Goal: Transaction & Acquisition: Purchase product/service

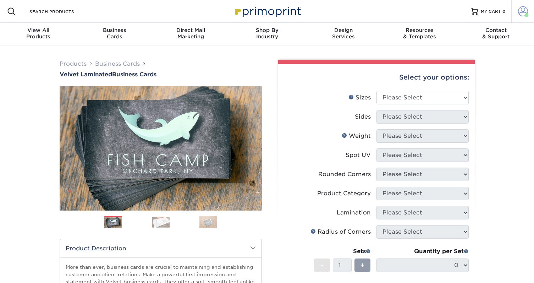
click at [524, 13] on span at bounding box center [523, 11] width 10 height 10
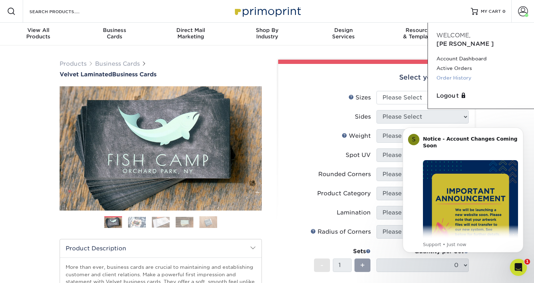
click at [457, 73] on link "Order History" at bounding box center [480, 78] width 89 height 10
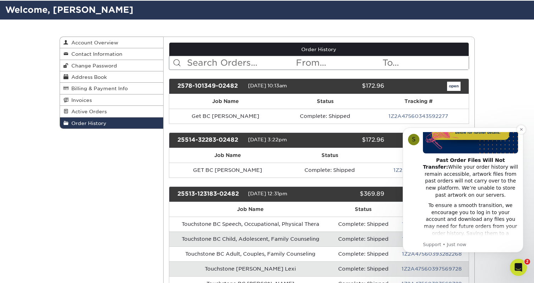
scroll to position [106, 0]
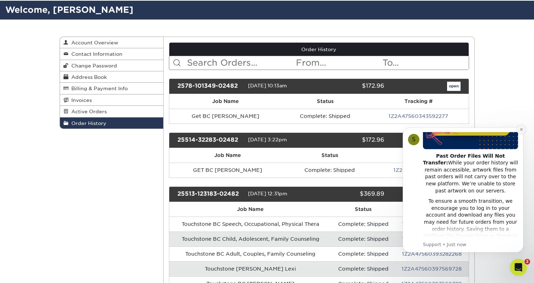
click at [520, 129] on icon "Dismiss notification" at bounding box center [521, 129] width 4 height 4
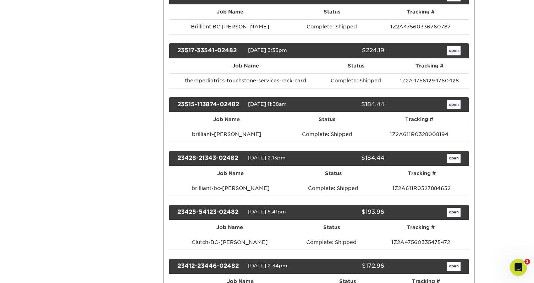
scroll to position [1594, 0]
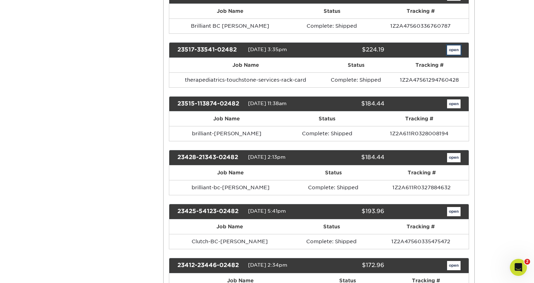
click at [456, 55] on link "open" at bounding box center [453, 49] width 13 height 9
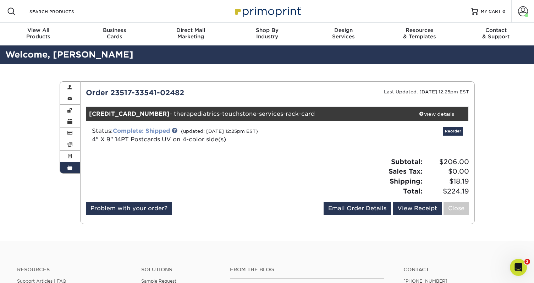
click at [155, 130] on link "Complete: Shipped" at bounding box center [141, 130] width 57 height 7
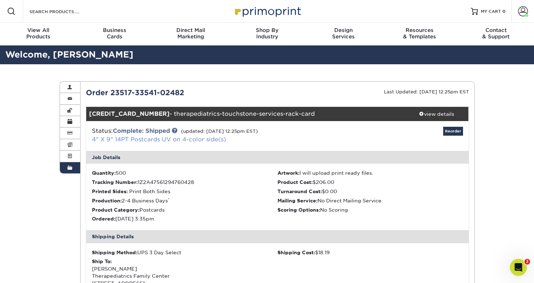
click at [154, 139] on link "4" X 9" 14PT Postcards UV on 4-color side(s)" at bounding box center [159, 139] width 134 height 7
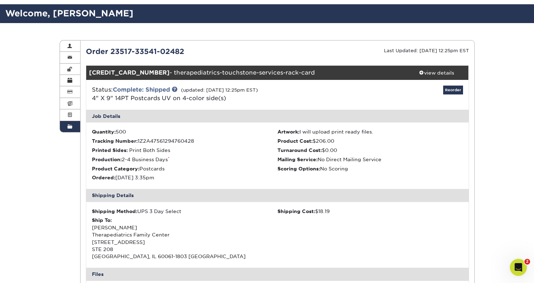
scroll to position [42, 0]
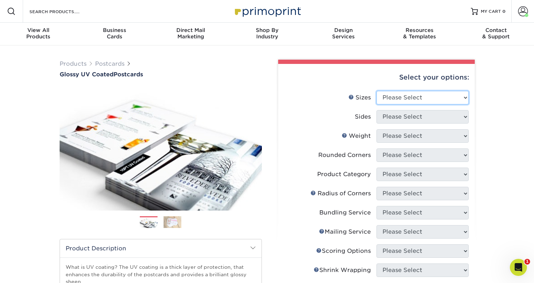
click at [398, 96] on select "Please Select 1.5" x 7" 2" x 4" 2" x 6" 2" x 7" 2" x 8" 2.12" x 5.5" 2.12" x 5.…" at bounding box center [422, 97] width 92 height 13
select select "4.00x9.00"
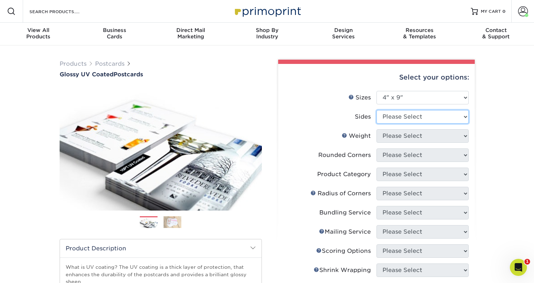
click at [404, 115] on select "Please Select Print Both Sides Print Front Only" at bounding box center [422, 116] width 92 height 13
select select "13abbda7-1d64-4f25-8bb2-c179b224825d"
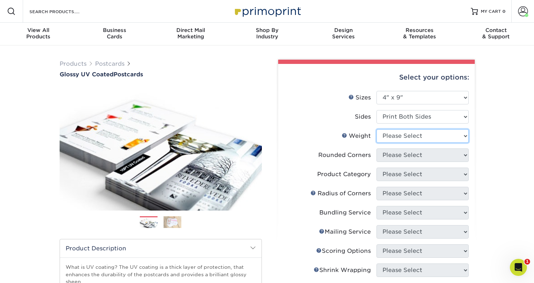
click at [401, 137] on select "Please Select 16PT 14PT 18PT C1S" at bounding box center [422, 135] width 92 height 13
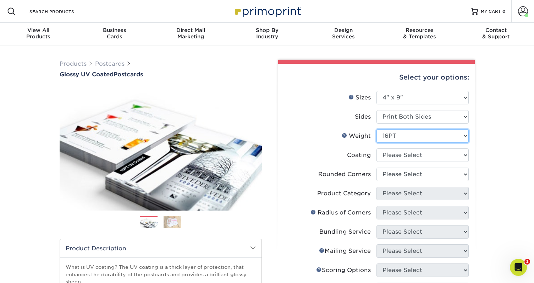
click at [395, 134] on select "Please Select 16PT 14PT 18PT C1S" at bounding box center [422, 135] width 92 height 13
select select "14PT"
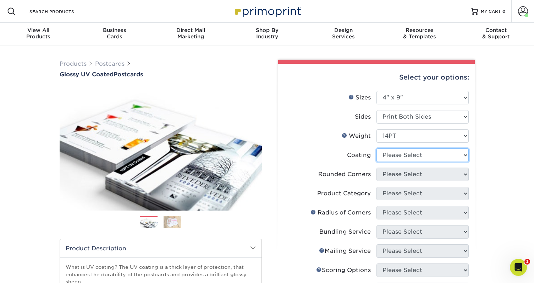
click at [406, 155] on select at bounding box center [422, 154] width 92 height 13
select select "ae367451-b2b8-45df-a344-0f05b6a12993"
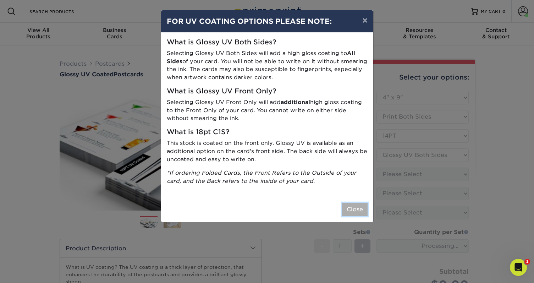
click at [354, 209] on button "Close" at bounding box center [355, 209] width 26 height 13
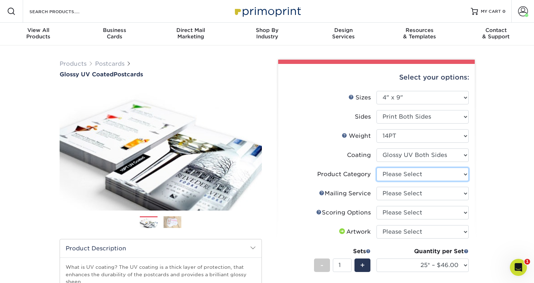
click at [397, 177] on select "Please Select Postcards" at bounding box center [422, 173] width 92 height 13
select select "9b7272e0-d6c8-4c3c-8e97-d3a1bcdab858"
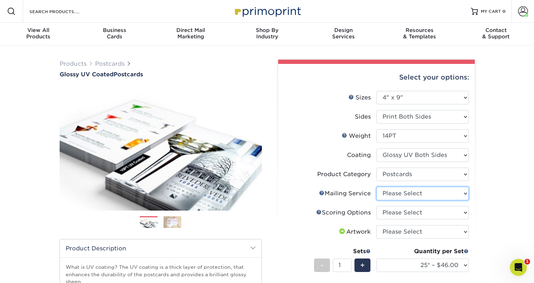
click at [394, 194] on select "Please Select No Direct Mailing Service No, I will mail/stamp/imprint Direct Ma…" at bounding box center [422, 193] width 92 height 13
select select "3e5e9bdd-d78a-4c28-a41d-fe1407925ca6"
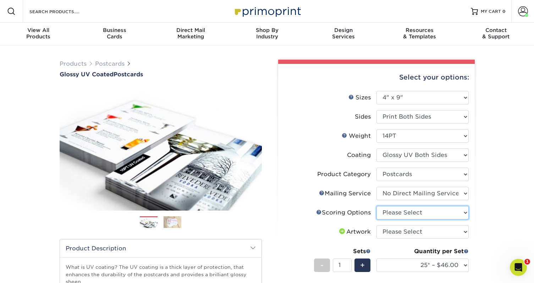
click at [393, 214] on select "Please Select No Scoring One Score Two Scores" at bounding box center [422, 212] width 92 height 13
select select "16ebe401-5398-422d-8cb0-f3adbb82deb5"
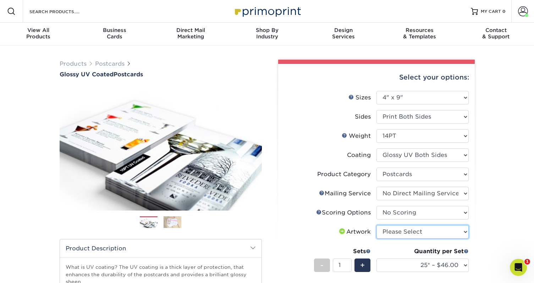
click at [394, 232] on select "Please Select I will upload files I need a design - $150" at bounding box center [422, 231] width 92 height 13
select select "upload"
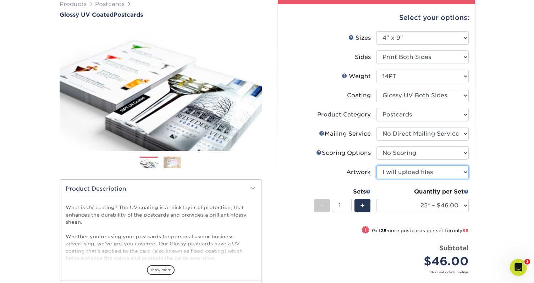
scroll to position [72, 0]
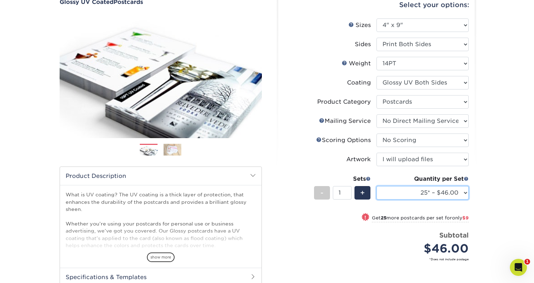
click at [435, 187] on select "25* – $46.00 50* – $55.00 75* – $60.00 100* – $127.00 250* – $190.00 500 – $210…" at bounding box center [422, 192] width 92 height 13
select select "25* – $46.00"
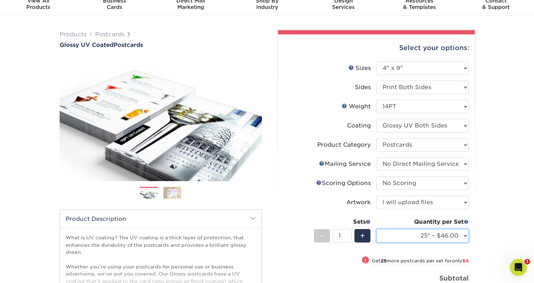
scroll to position [32, 0]
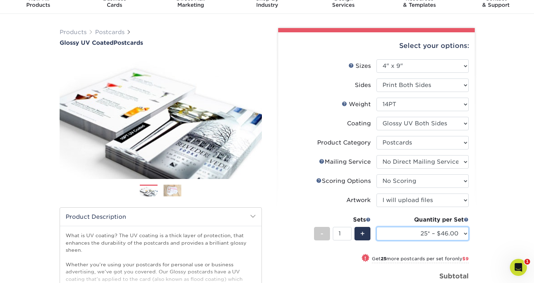
click at [389, 236] on select "25* – $46.00 50* – $55.00 75* – $60.00 100* – $127.00 250* – $190.00 500 – $210…" at bounding box center [422, 233] width 92 height 13
click at [438, 232] on select "25* – $46.00 50* – $55.00 75* – $60.00 100* – $127.00 250* – $190.00 500 – $210…" at bounding box center [422, 233] width 92 height 13
click at [449, 232] on select "25* – $46.00 50* – $55.00 75* – $60.00 100* – $127.00 250* – $190.00 500 – $210…" at bounding box center [422, 233] width 92 height 13
click at [435, 233] on select "25* – $46.00 50* – $55.00 75* – $60.00 100* – $127.00 250* – $190.00 500 – $210…" at bounding box center [422, 233] width 92 height 13
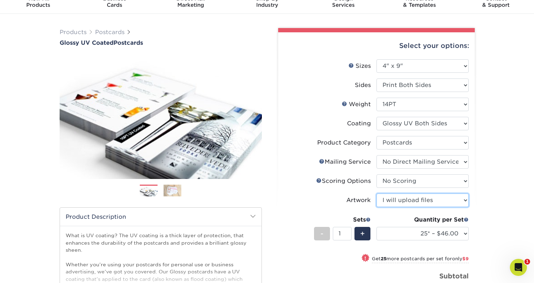
click at [417, 202] on select "Please Select I will upload files I need a design - $150" at bounding box center [422, 199] width 92 height 13
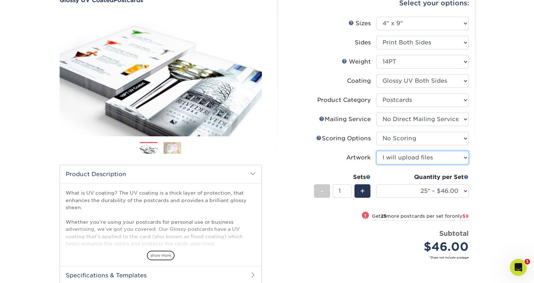
scroll to position [87, 0]
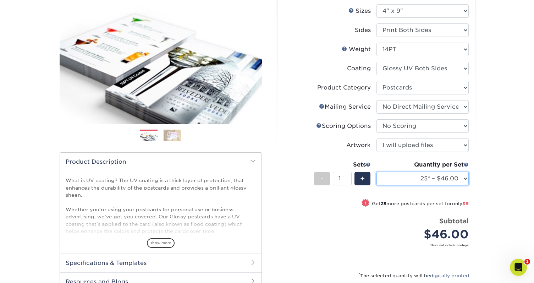
click at [457, 175] on select "25* – $46.00 50* – $55.00 75* – $60.00 100* – $127.00 250* – $190.00 500 – $210…" at bounding box center [422, 178] width 92 height 13
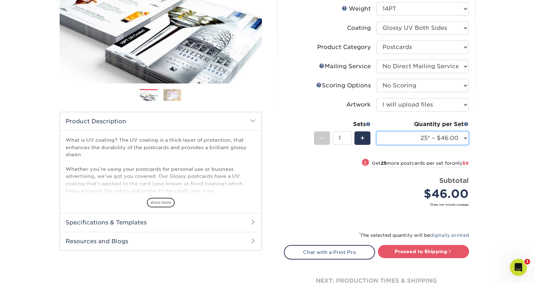
scroll to position [138, 0]
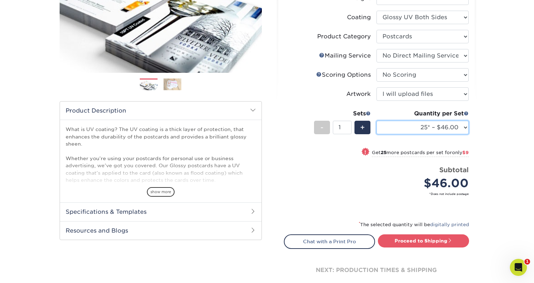
click at [444, 132] on select "25* – $46.00 50* – $55.00 75* – $60.00 100* – $127.00 250* – $190.00 500 – $210…" at bounding box center [422, 127] width 92 height 13
click at [458, 126] on select "25* – $46.00 50* – $55.00 75* – $60.00 100* – $127.00 250* – $190.00 500 – $210…" at bounding box center [422, 127] width 92 height 13
click at [426, 125] on select "25* – $46.00 50* – $55.00 75* – $60.00 100* – $127.00 250* – $190.00 500 – $210…" at bounding box center [422, 127] width 92 height 13
